Goal: Information Seeking & Learning: Learn about a topic

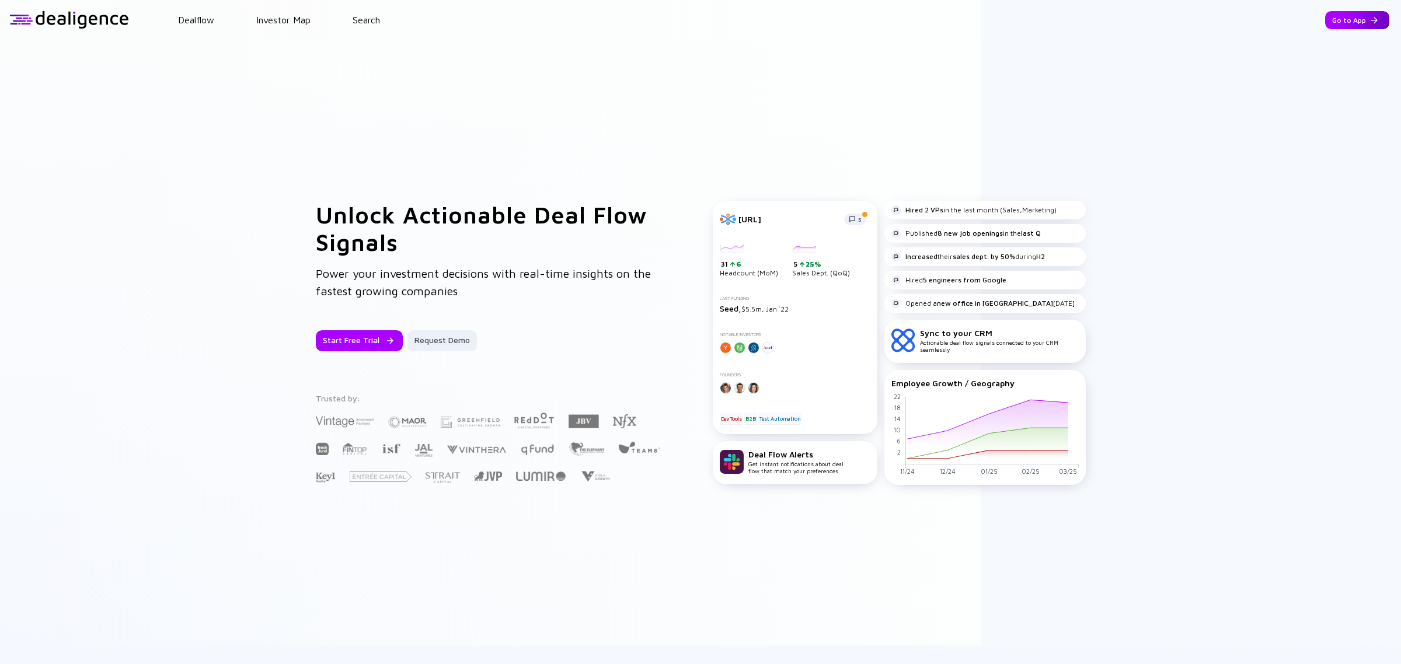
click at [1325, 26] on div "Go to App" at bounding box center [1357, 20] width 64 height 18
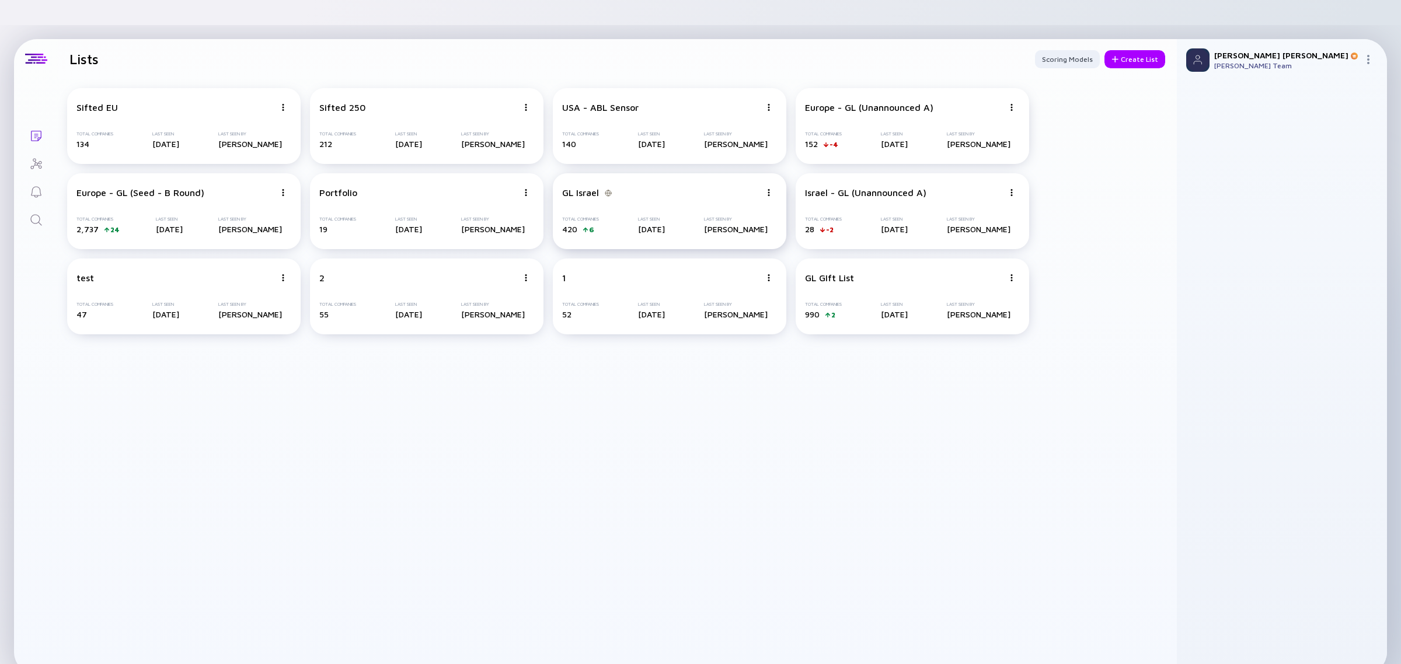
click at [704, 217] on div "Total Companies 420 6 Last Seen [DATE] Last Seen By [PERSON_NAME]" at bounding box center [669, 226] width 215 height 18
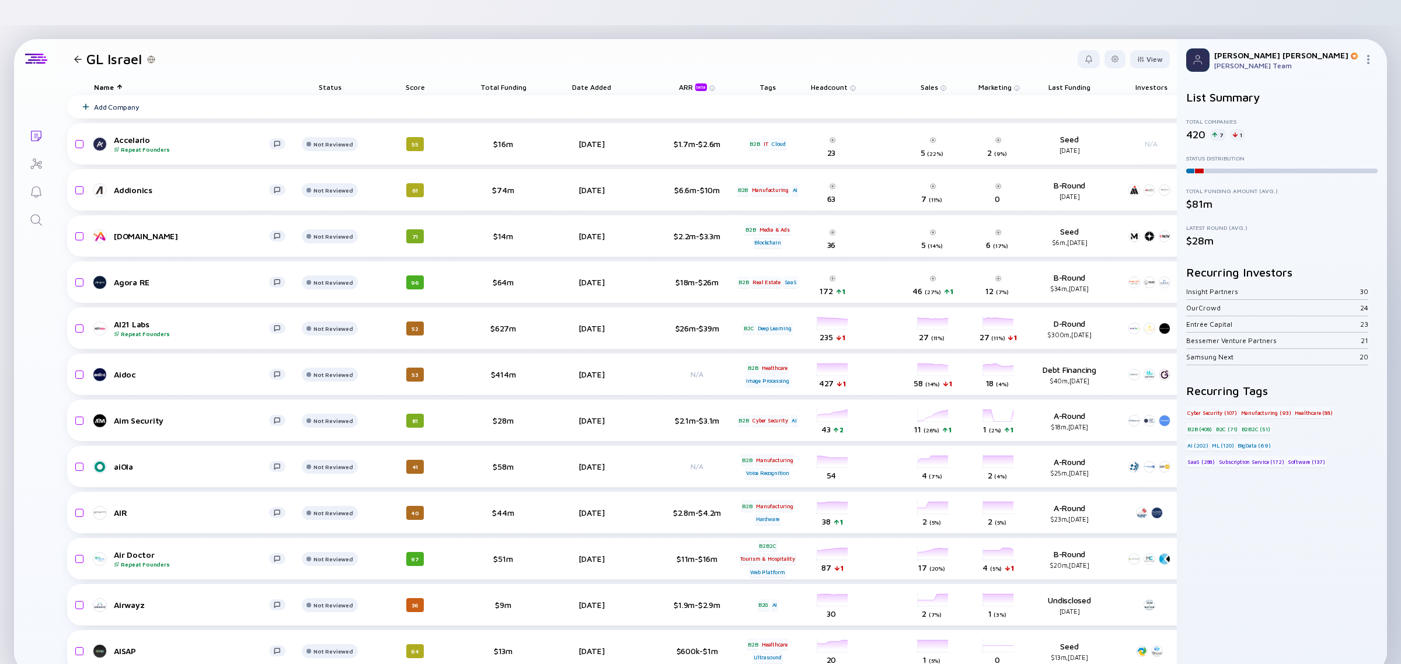
drag, startPoint x: 415, startPoint y: 57, endPoint x: 418, endPoint y: 70, distance: 13.7
click at [416, 79] on div "Score" at bounding box center [414, 87] width 65 height 16
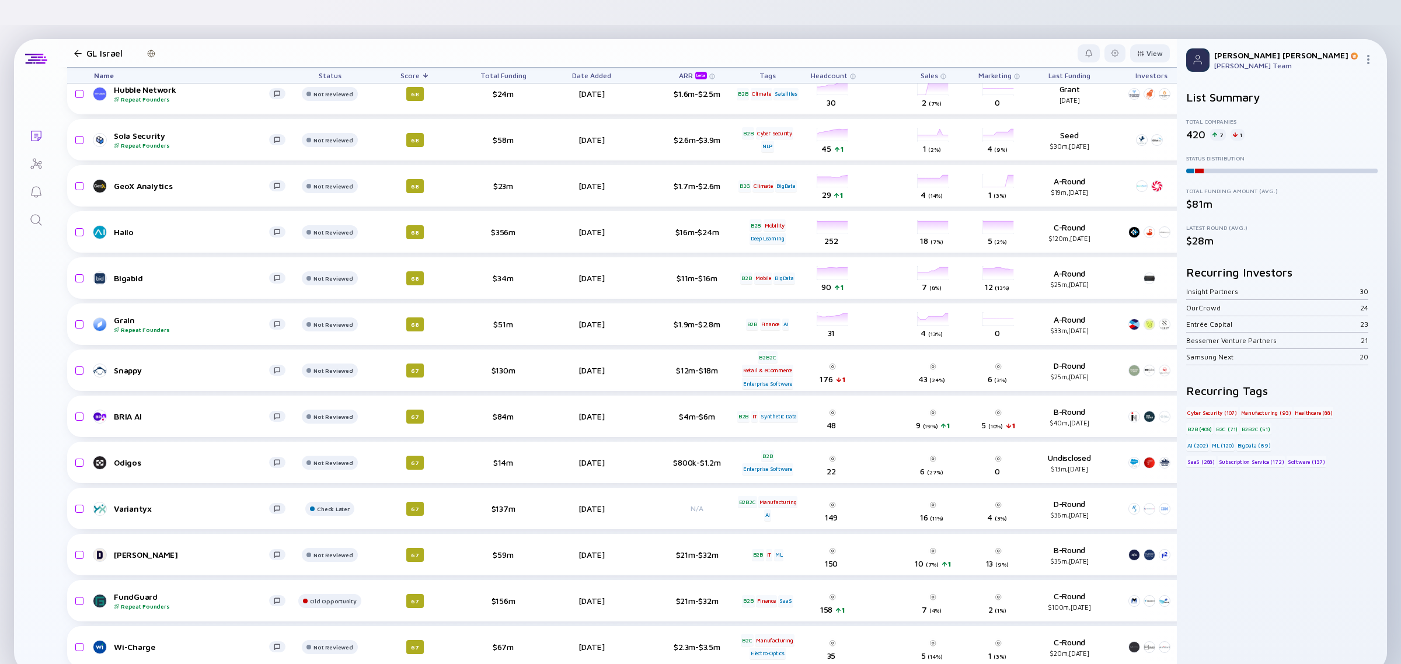
scroll to position [7224, 0]
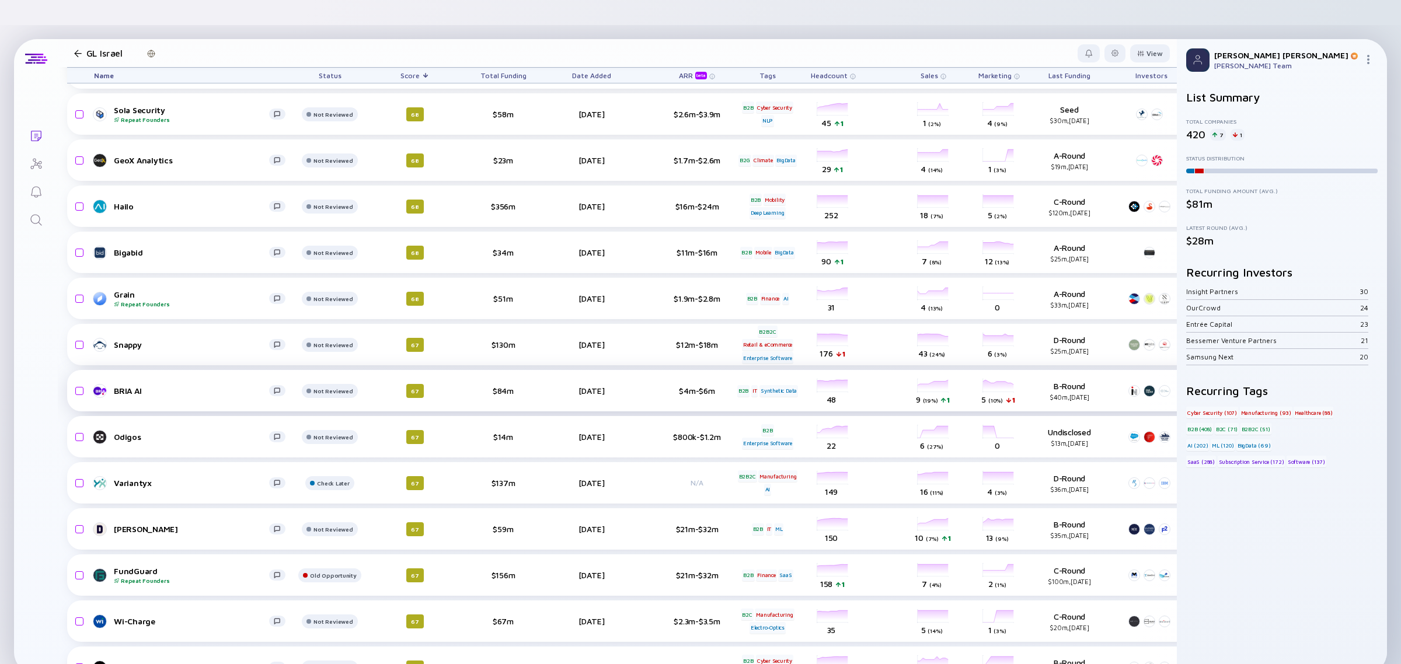
click at [118, 386] on div "BRIA AI" at bounding box center [191, 391] width 155 height 10
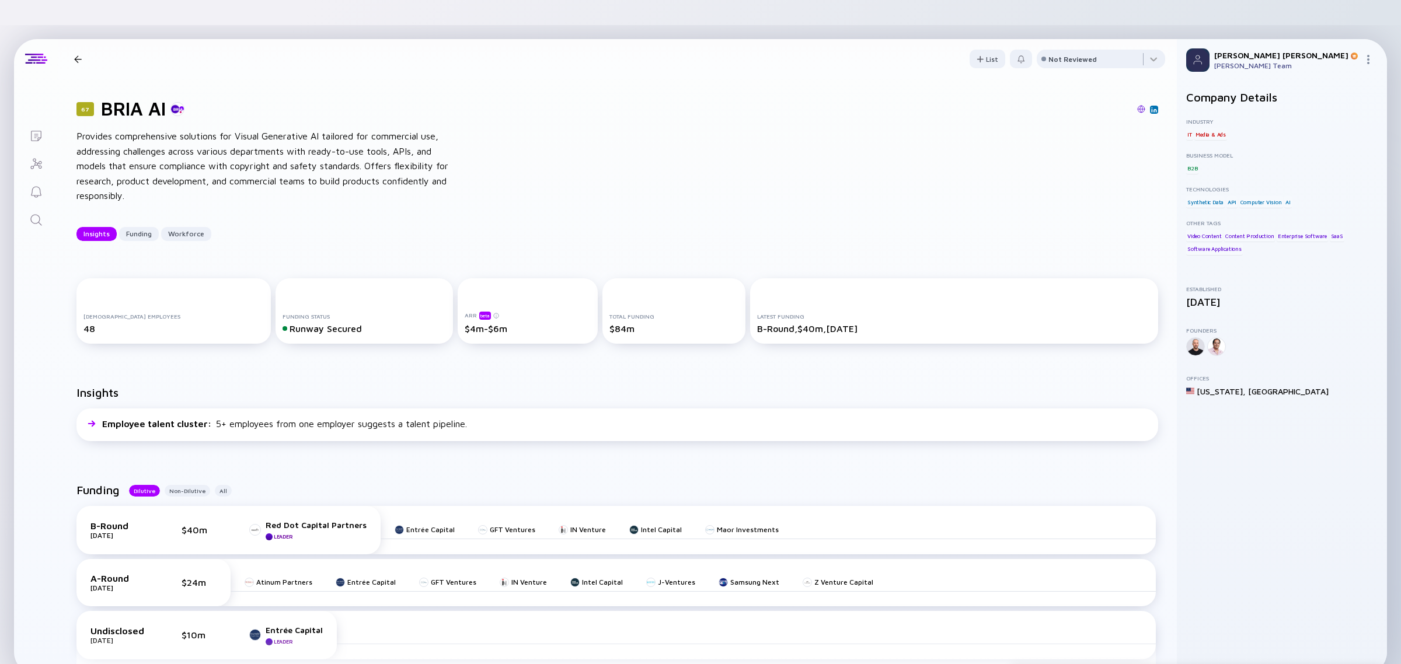
click at [118, 97] on h1 "BRIA AI" at bounding box center [133, 108] width 65 height 22
copy h1 "BRIA AI"
